Goal: Contribute content

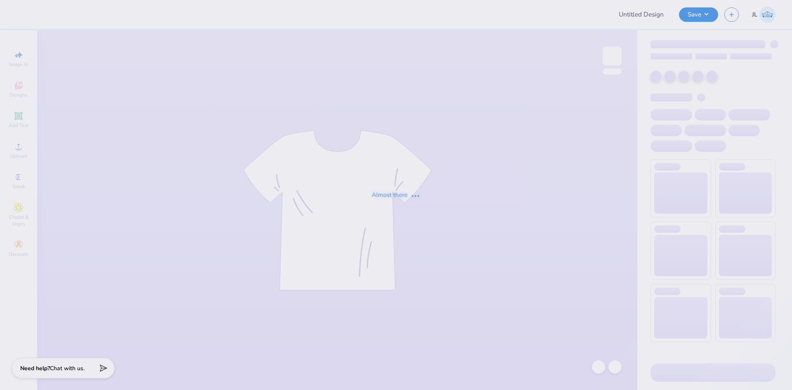
type input "[PERSON_NAME] : Happy Viking"
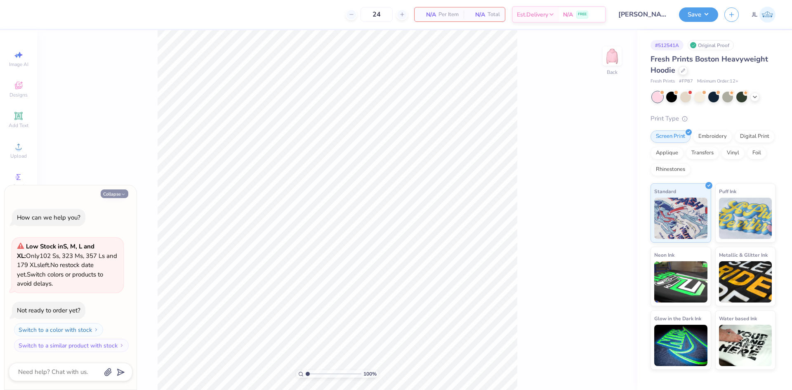
click at [116, 192] on button "Collapse" at bounding box center [115, 193] width 28 height 9
type textarea "x"
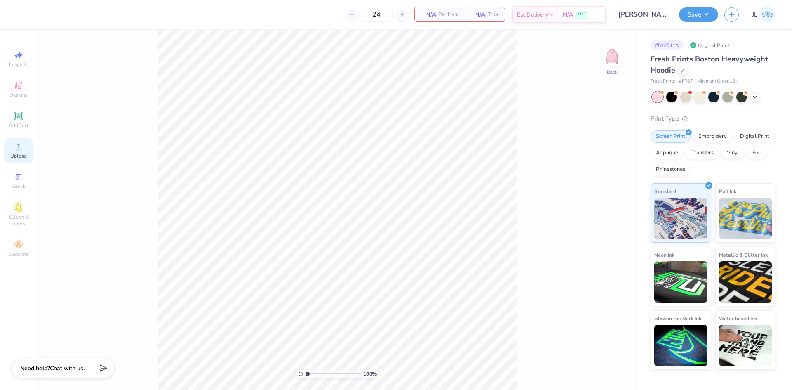
click at [18, 139] on div "Upload" at bounding box center [18, 150] width 29 height 24
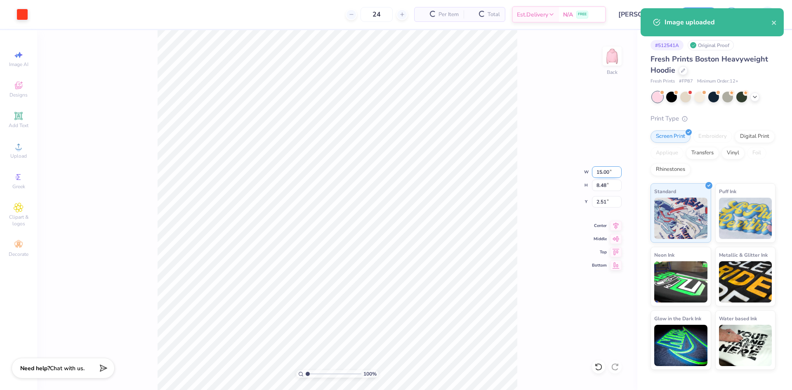
click at [603, 174] on input "15.00" at bounding box center [607, 172] width 30 height 12
type input "10.00"
type input "5.65"
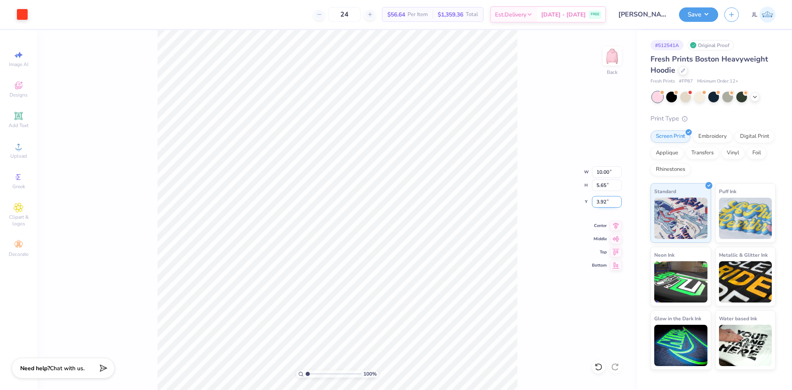
click at [599, 204] on input "3.92" at bounding box center [607, 202] width 30 height 12
type input "3.00"
click at [536, 206] on div "100 % Back W 10.00 10.00 " H 5.65 5.65 " Y 3.00 3.00 " Center Middle Top Bottom" at bounding box center [337, 210] width 600 height 360
click at [522, 191] on div "100 % Back W 10.00 10.00 " H 5.65 5.65 " Y 3.00 3.00 " Center Middle Top Bottom" at bounding box center [337, 210] width 600 height 360
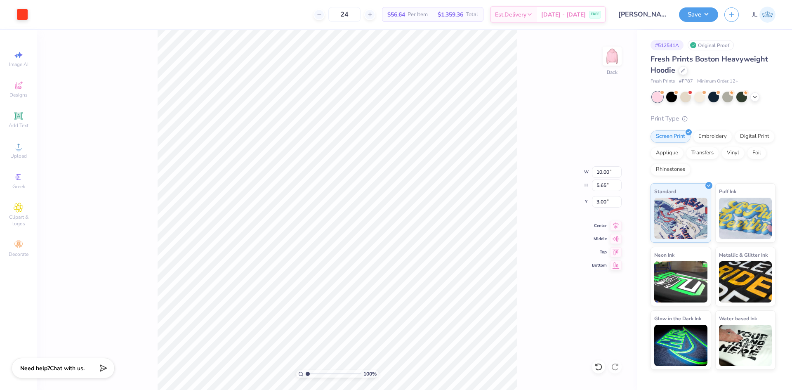
click at [262, 9] on div "24 $56.64 Per Item $1,359.36 Total Est. Delivery [DATE] - [DATE] FREE" at bounding box center [320, 14] width 572 height 29
